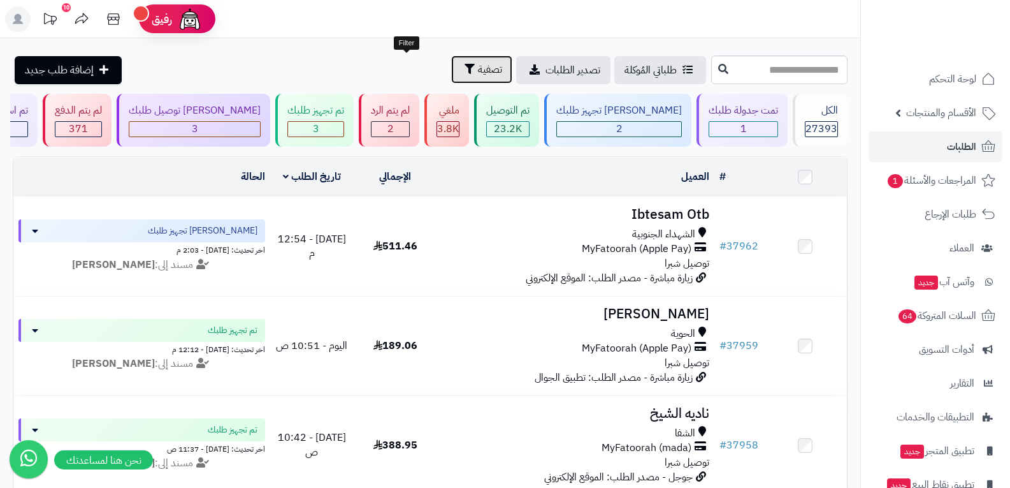
click at [478, 71] on span "تصفية" at bounding box center [490, 69] width 24 height 15
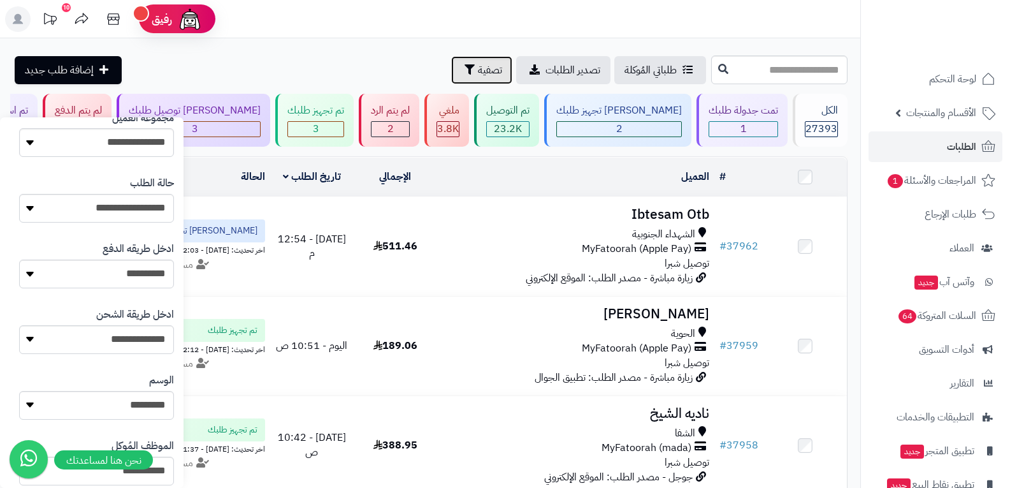
scroll to position [255, 0]
click at [144, 275] on select "**********" at bounding box center [96, 273] width 155 height 29
click at [19, 259] on select "**********" at bounding box center [96, 273] width 155 height 29
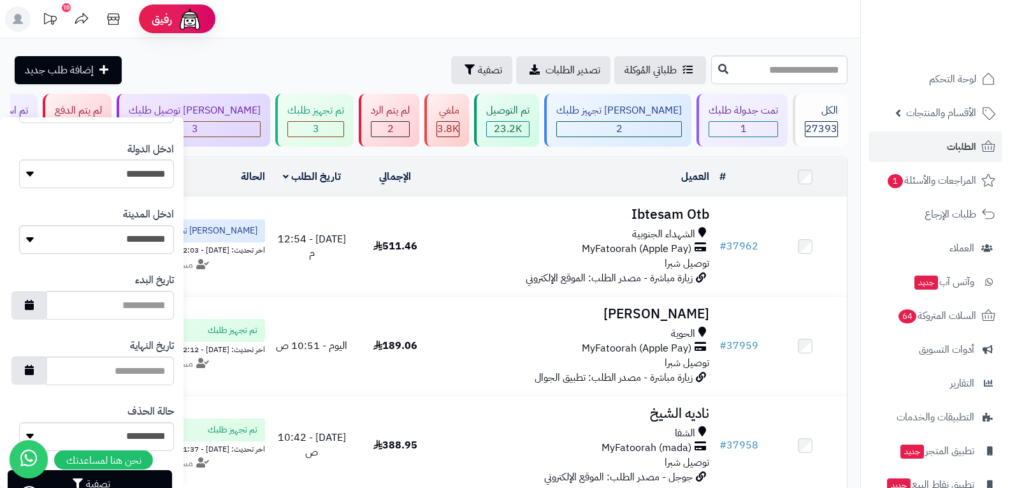
scroll to position [656, 0]
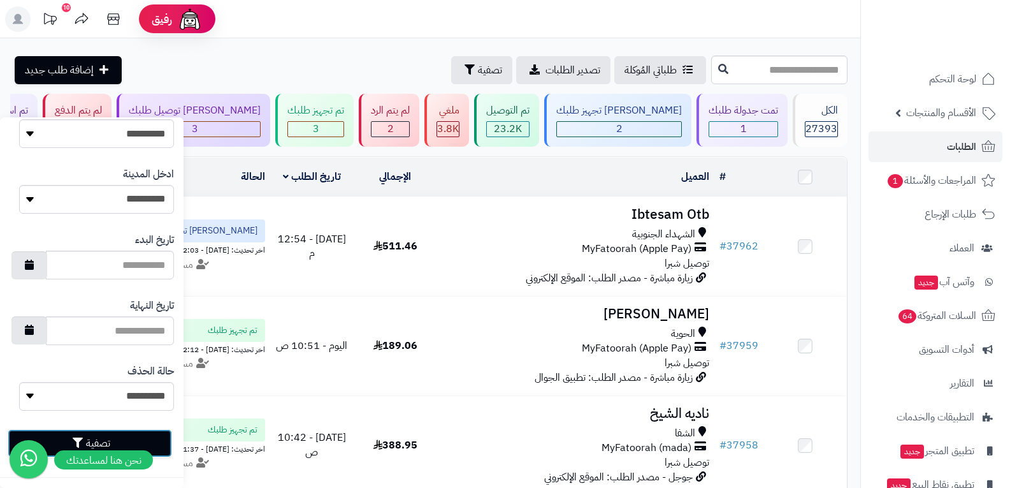
click at [163, 448] on button "تصفية" at bounding box center [90, 443] width 164 height 28
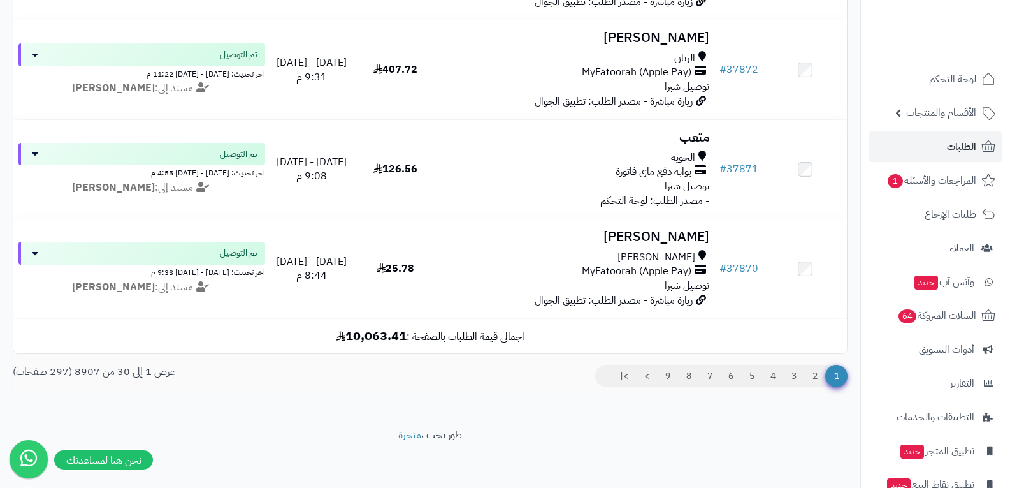
scroll to position [2868, 0]
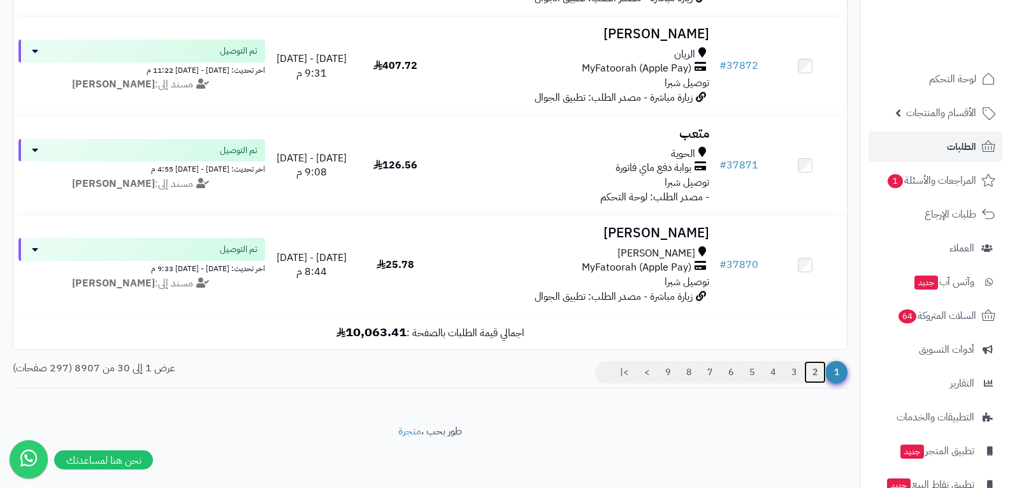
click at [812, 376] on link "2" at bounding box center [815, 372] width 22 height 23
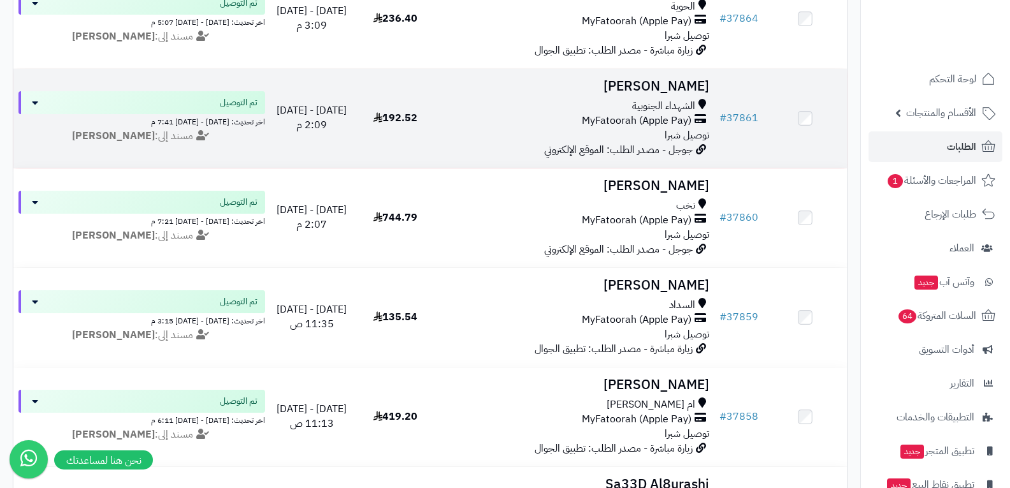
scroll to position [319, 0]
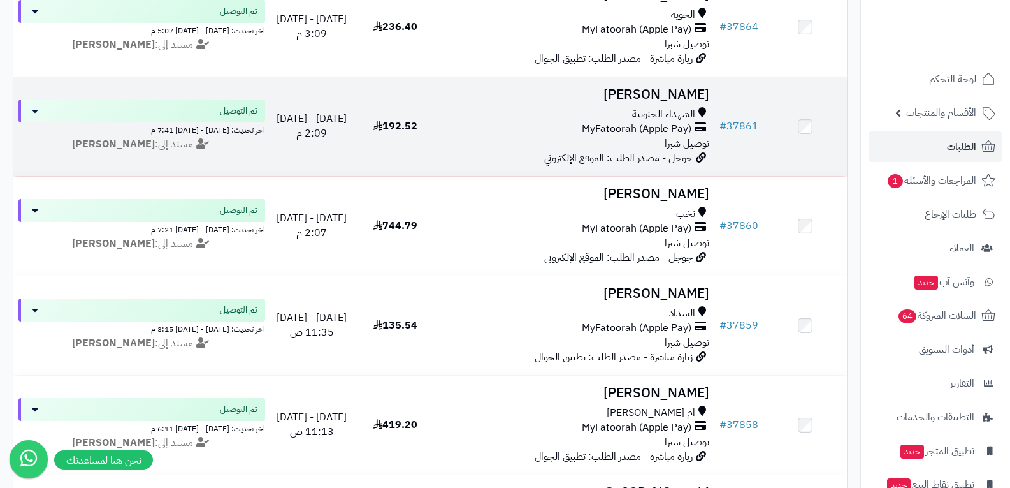
click at [671, 126] on span "MyFatoorah (Apple Pay)" at bounding box center [637, 129] width 110 height 15
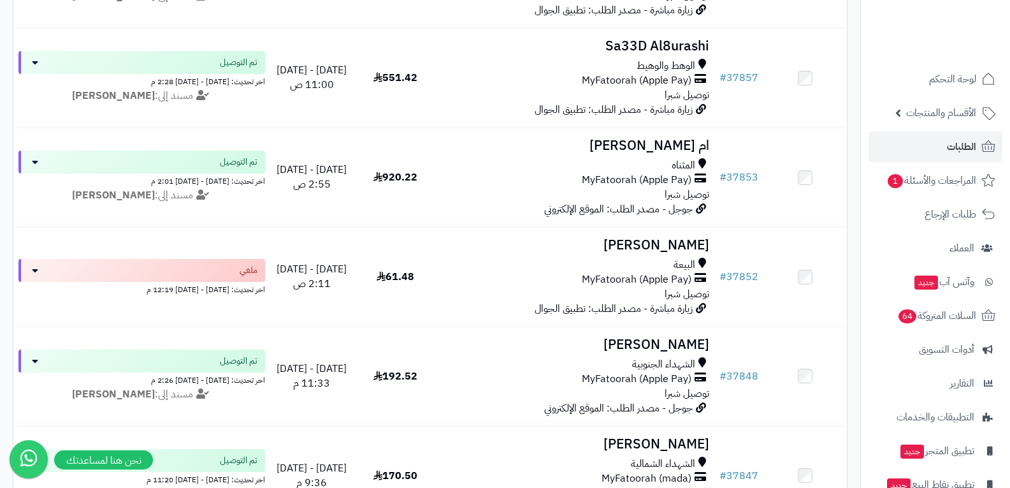
scroll to position [892, 0]
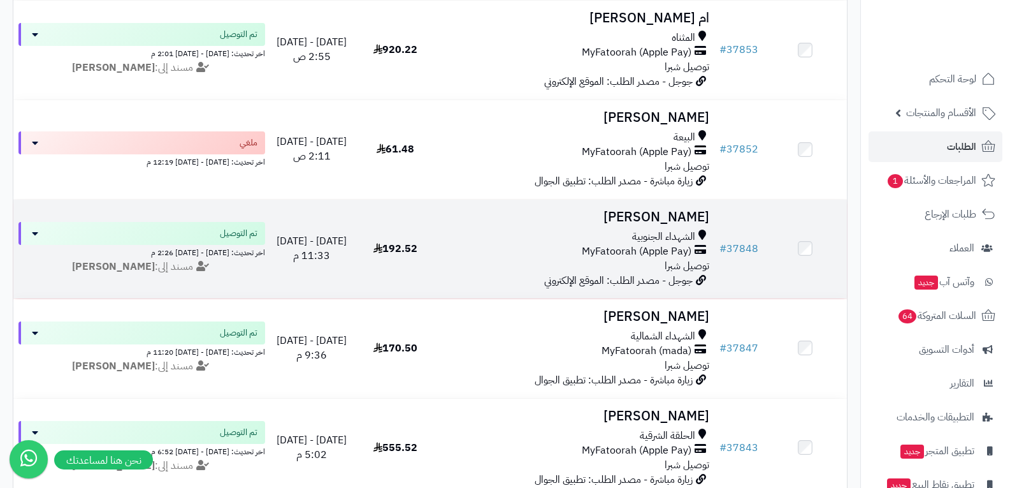
click at [579, 258] on div "الشهداء الجنوبية MyFatoorah (Apple Pay) توصيل شبرا" at bounding box center [576, 251] width 268 height 44
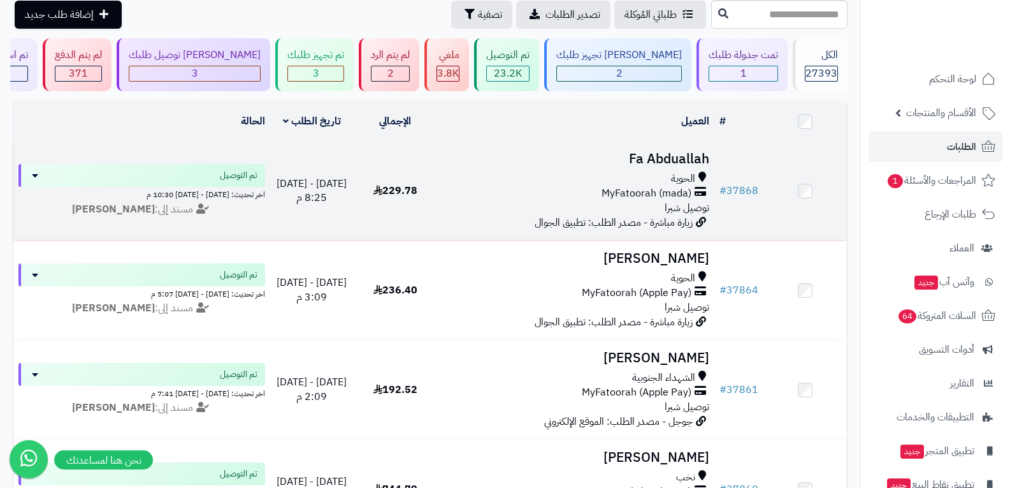
scroll to position [127, 0]
